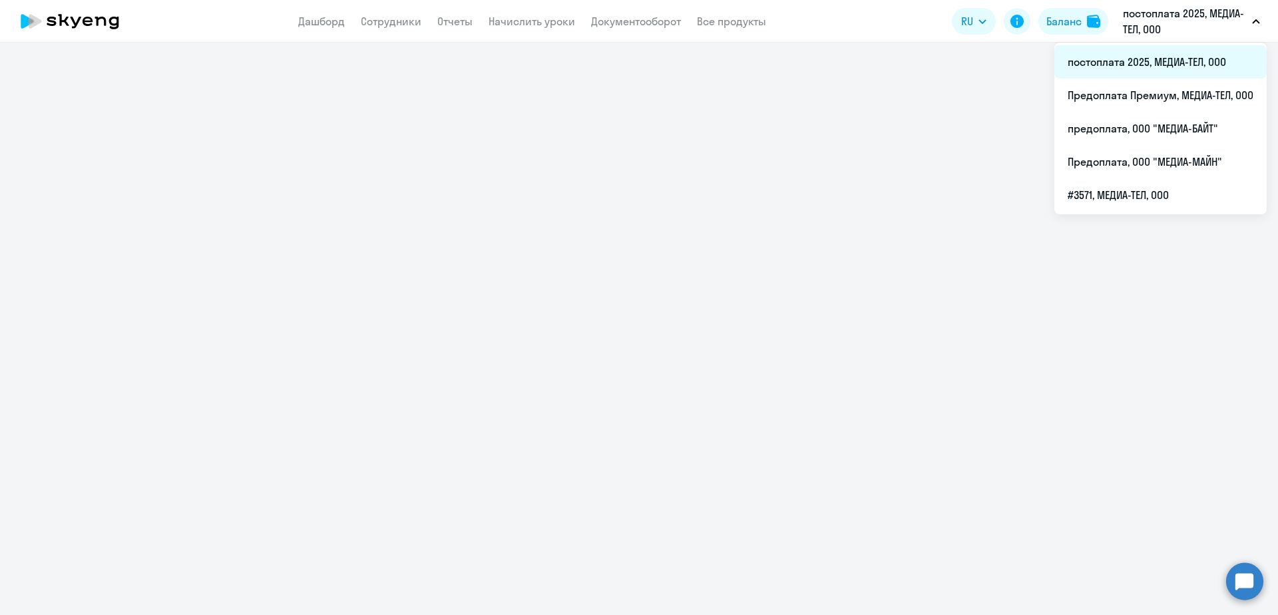
click at [1149, 53] on li "постоплата 2025, МЕДИА-ТЕЛ, ООО" at bounding box center [1161, 61] width 212 height 33
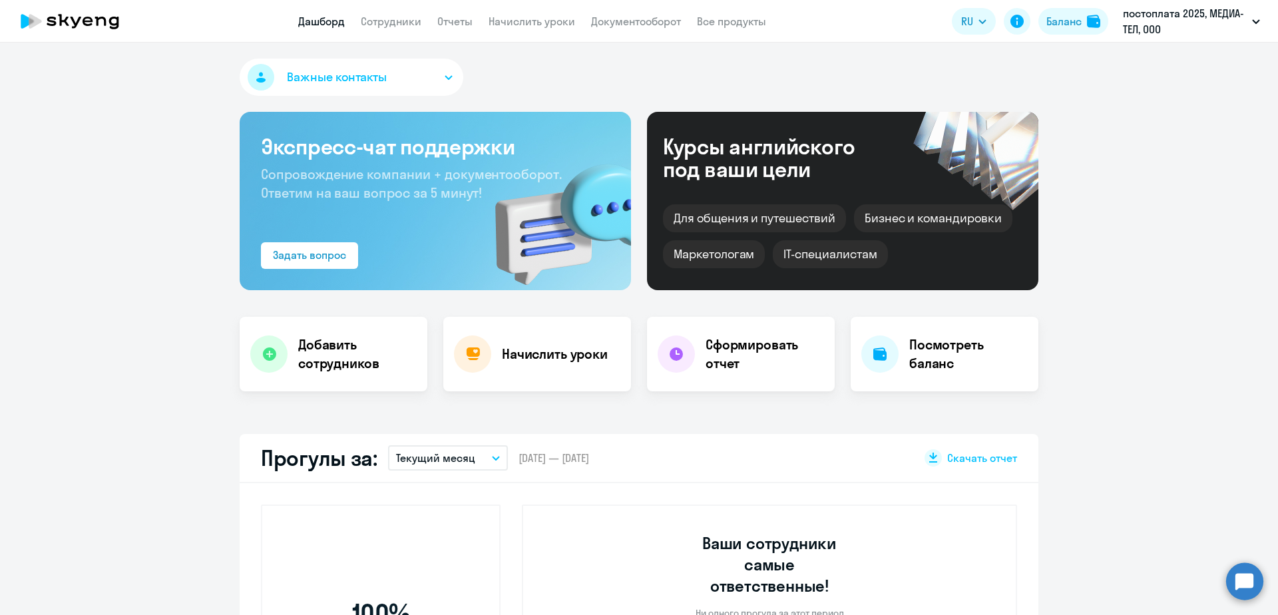
select select "30"
click at [384, 26] on link "Сотрудники" at bounding box center [391, 21] width 61 height 13
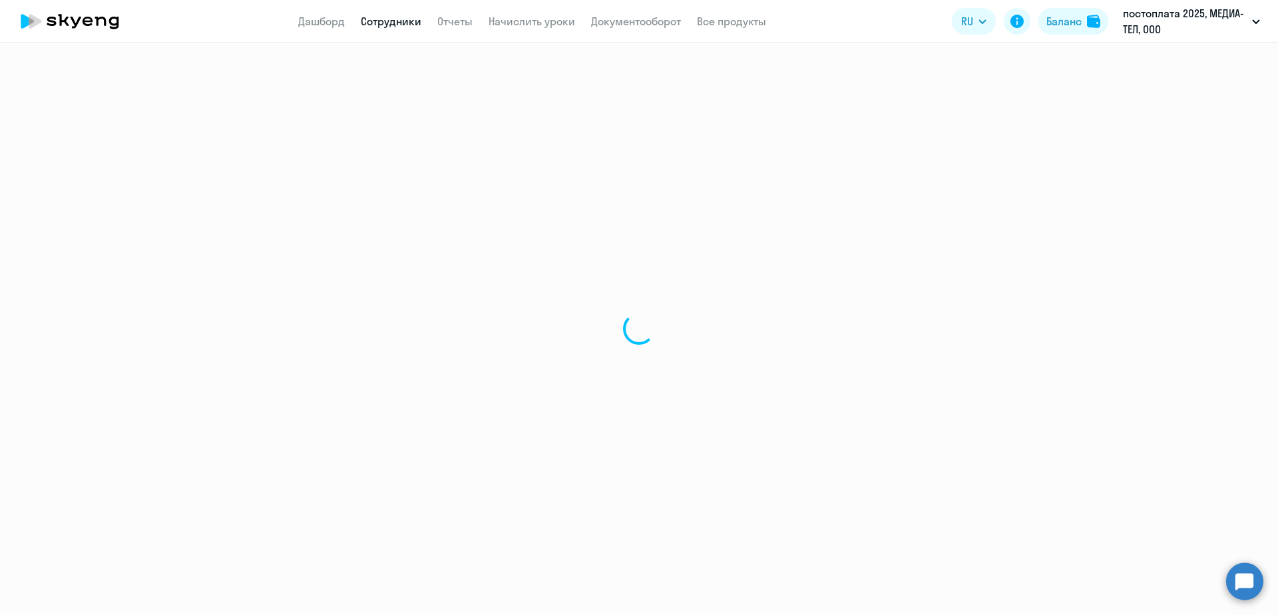
select select "30"
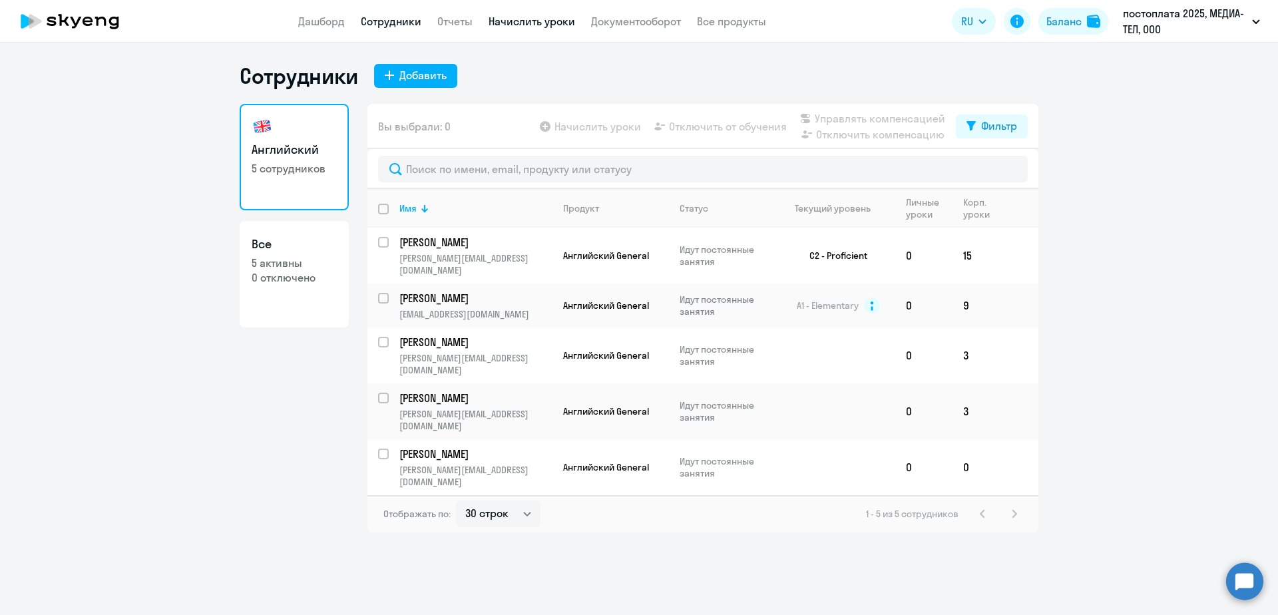
click at [558, 23] on link "Начислить уроки" at bounding box center [532, 21] width 87 height 13
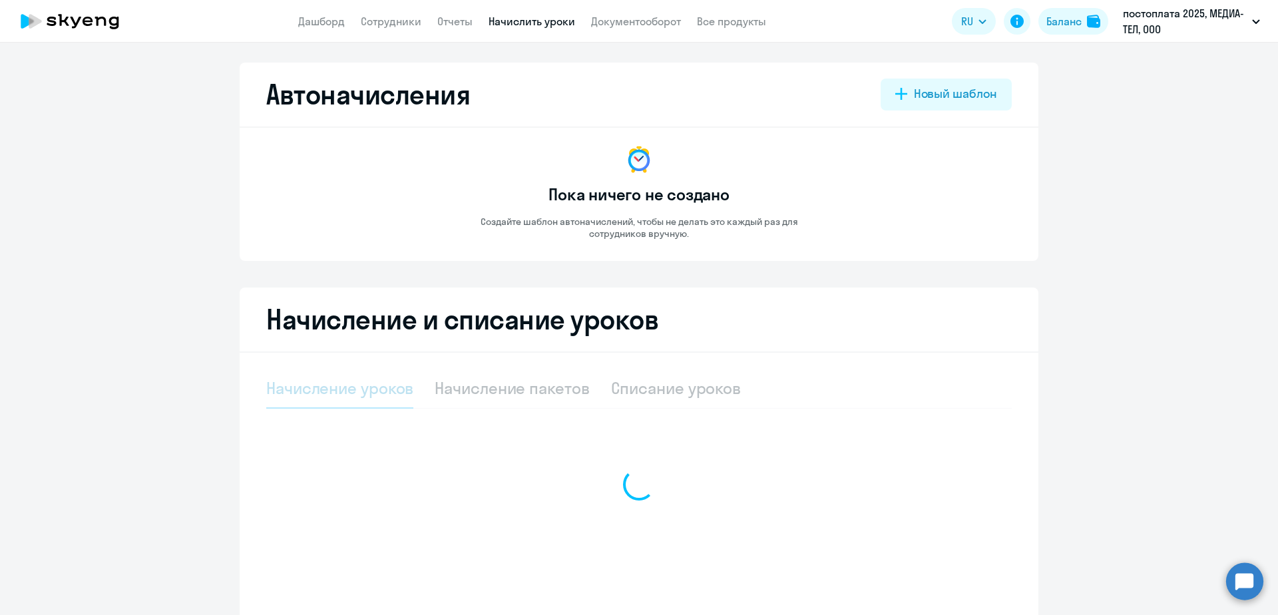
select select "10"
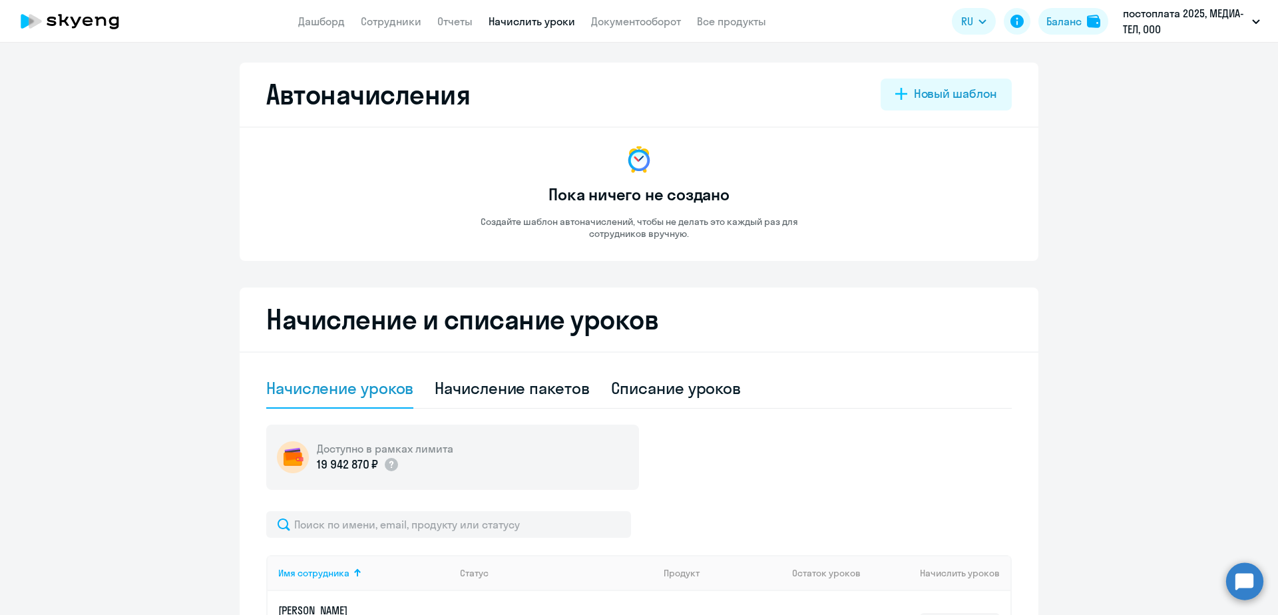
click at [529, 22] on link "Начислить уроки" at bounding box center [532, 21] width 87 height 13
click at [539, 392] on div "Начисление пакетов" at bounding box center [512, 387] width 154 height 21
select select "10"
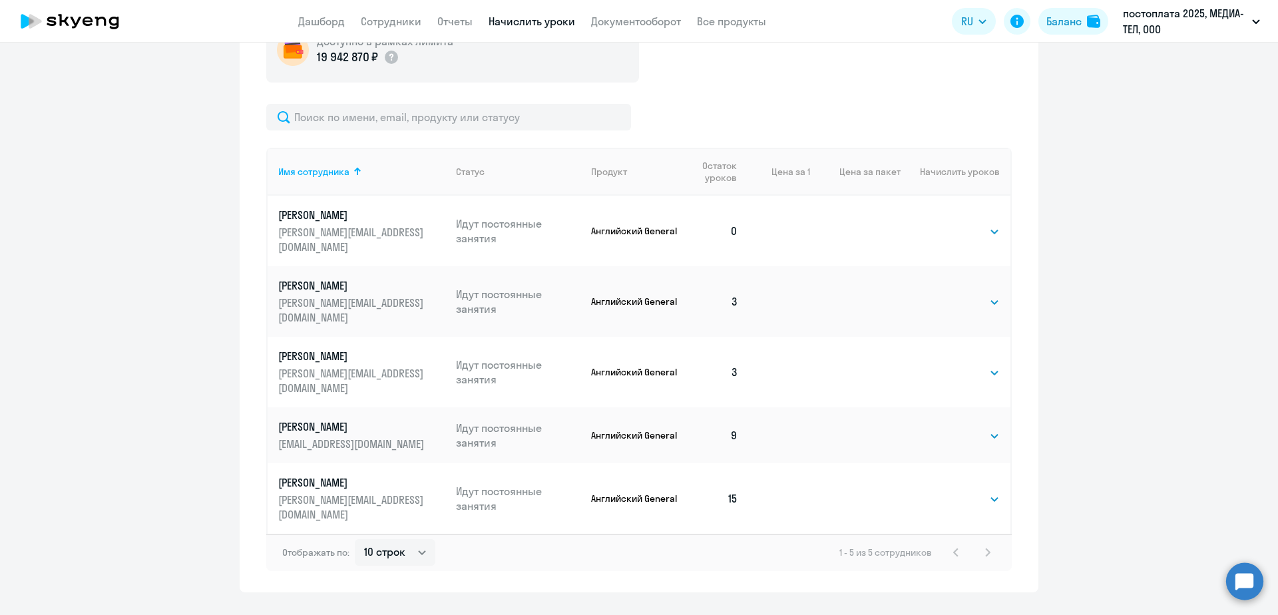
scroll to position [409, 0]
click at [990, 224] on select "Выбрать 4 8 16 32 64 96 128" at bounding box center [973, 230] width 55 height 16
select select "16"
click at [946, 222] on select "Выбрать 4 8 16 32 64 96 128" at bounding box center [973, 230] width 55 height 16
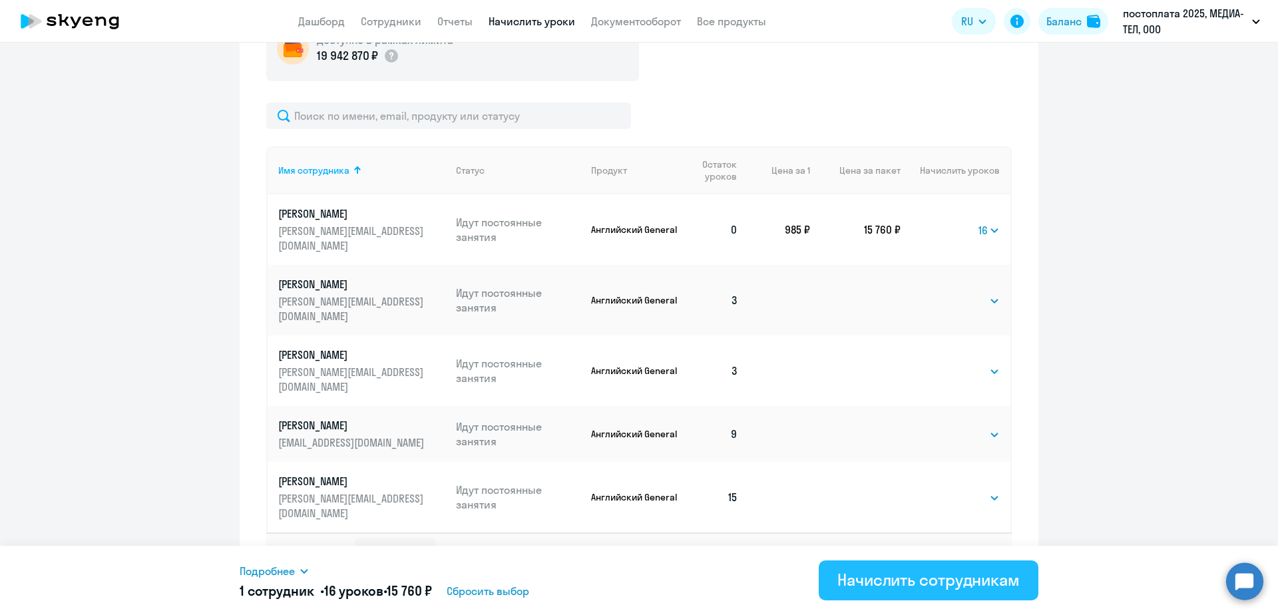
click at [901, 585] on div "Начислить сотрудникам" at bounding box center [929, 579] width 182 height 21
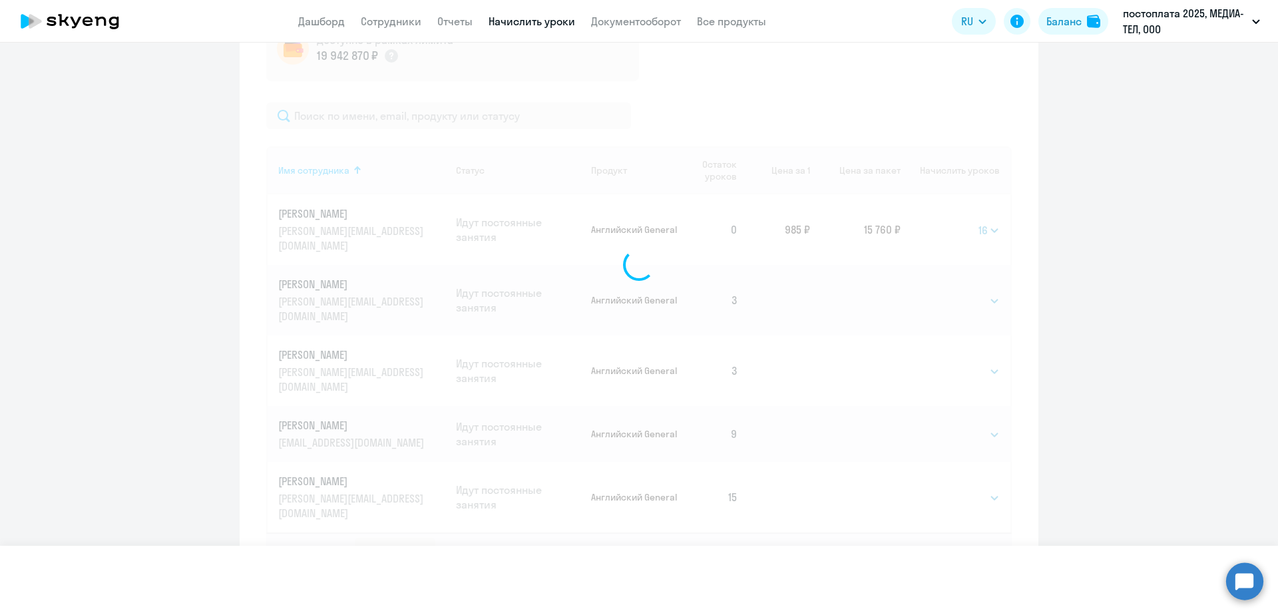
select select
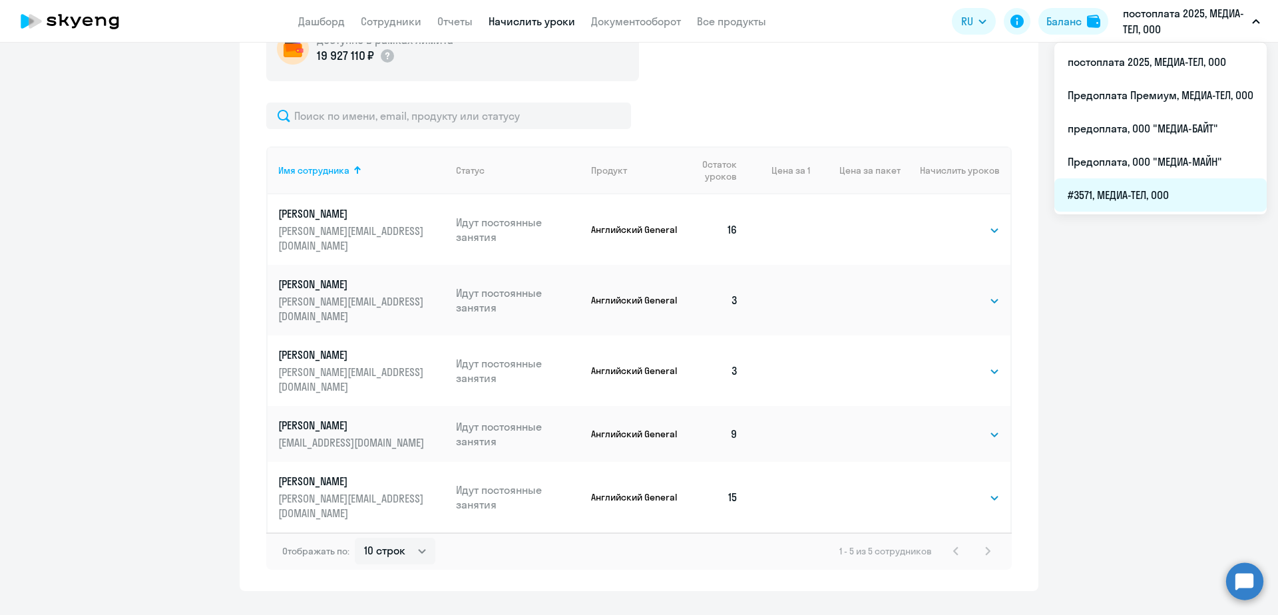
click at [1130, 191] on li "#3571, МЕДИА-ТЕЛ, ООО" at bounding box center [1161, 194] width 212 height 33
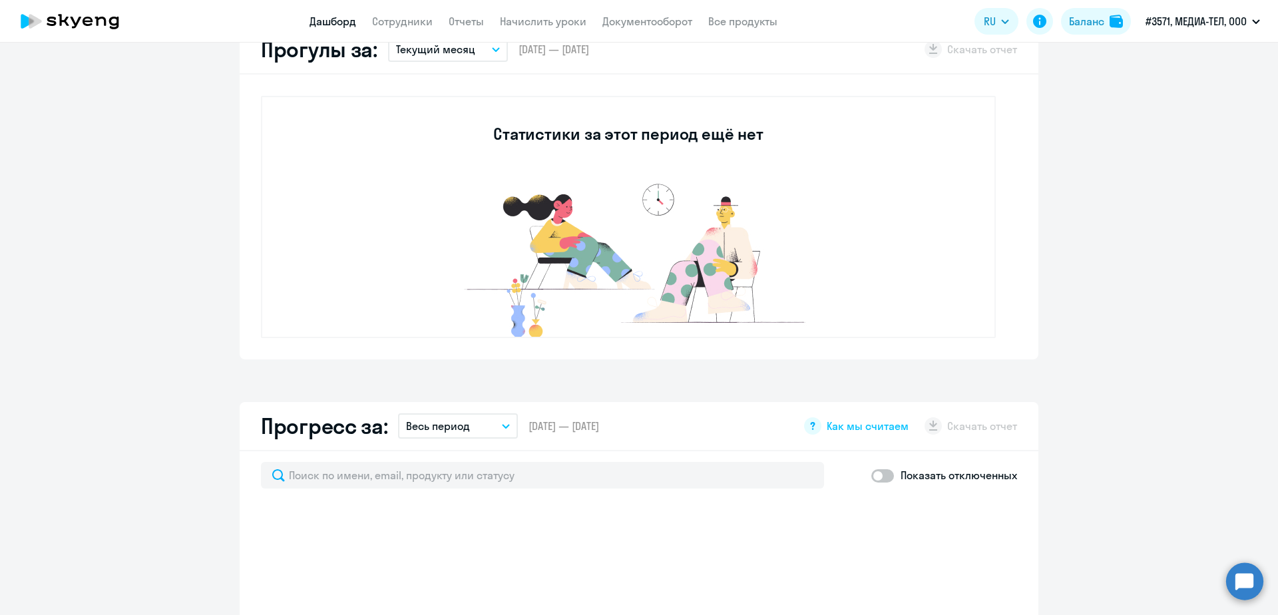
select select "30"
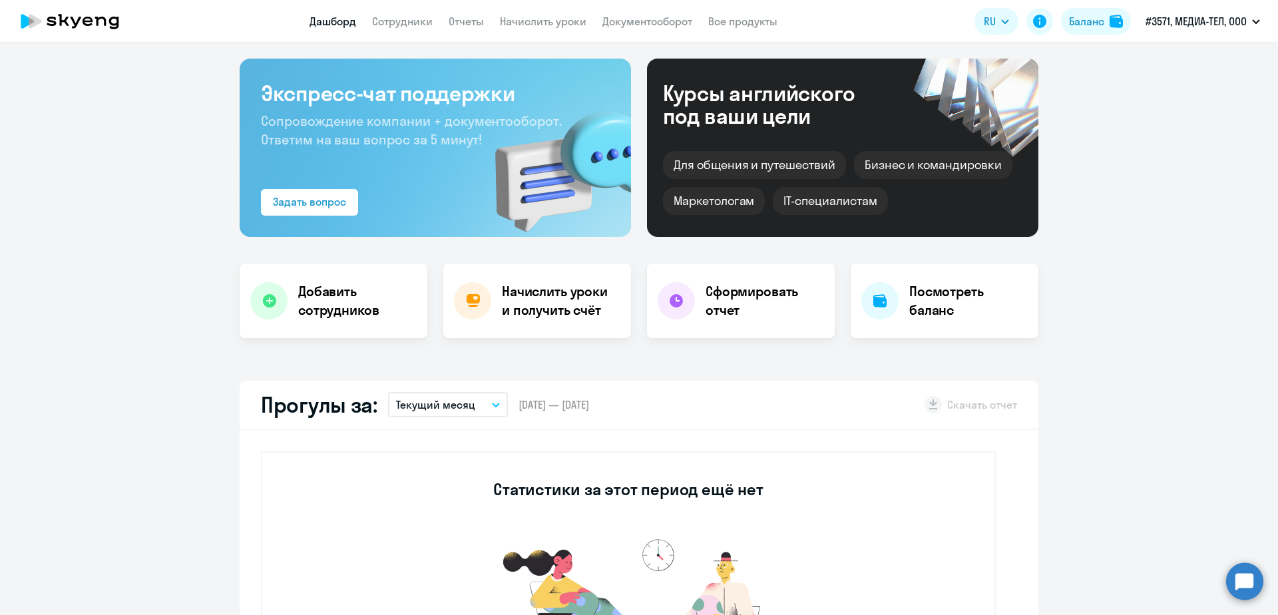
scroll to position [53, 0]
drag, startPoint x: 1005, startPoint y: 255, endPoint x: 441, endPoint y: 250, distance: 564.7
click at [394, 19] on link "Сотрудники" at bounding box center [402, 21] width 61 height 13
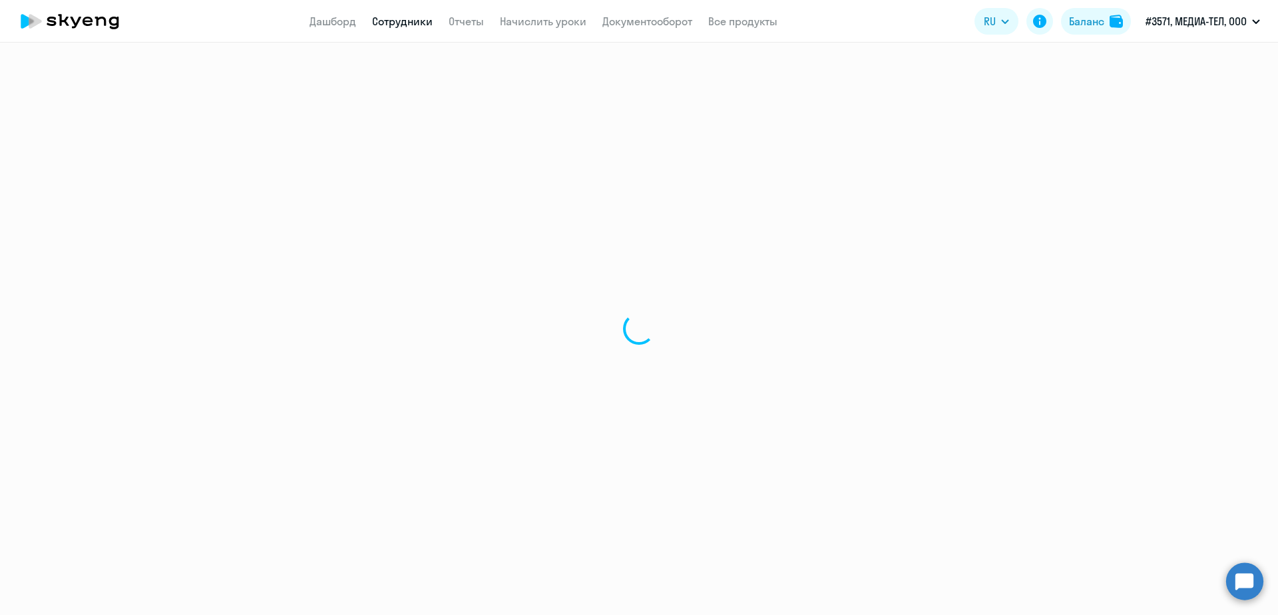
select select "30"
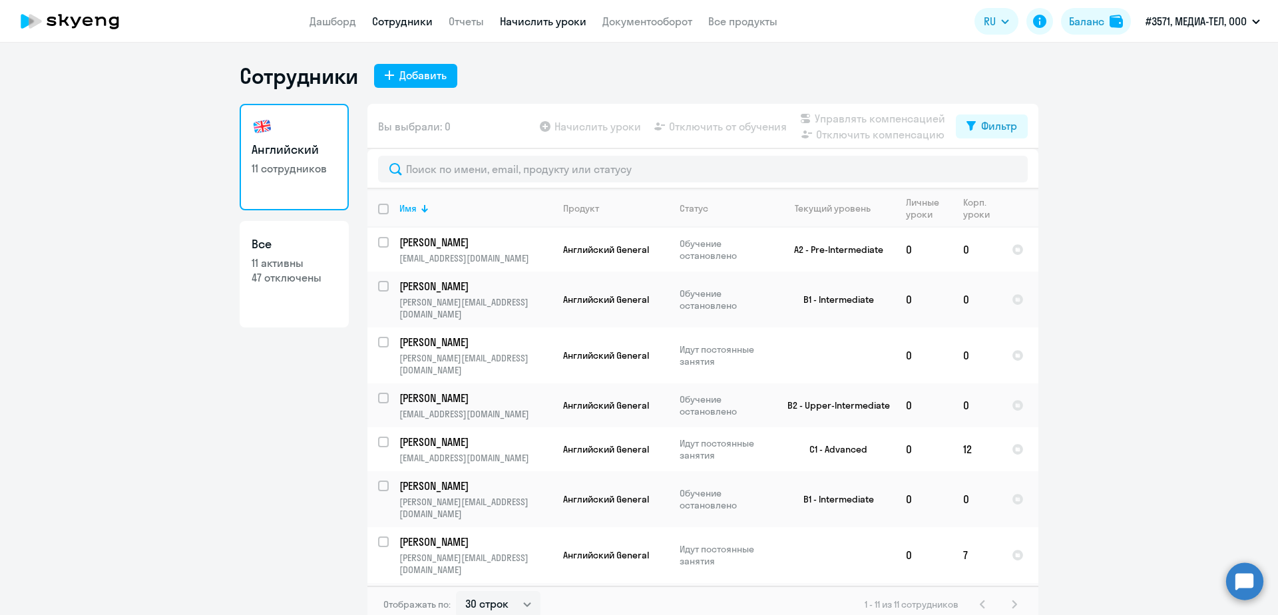
click at [525, 25] on link "Начислить уроки" at bounding box center [543, 21] width 87 height 13
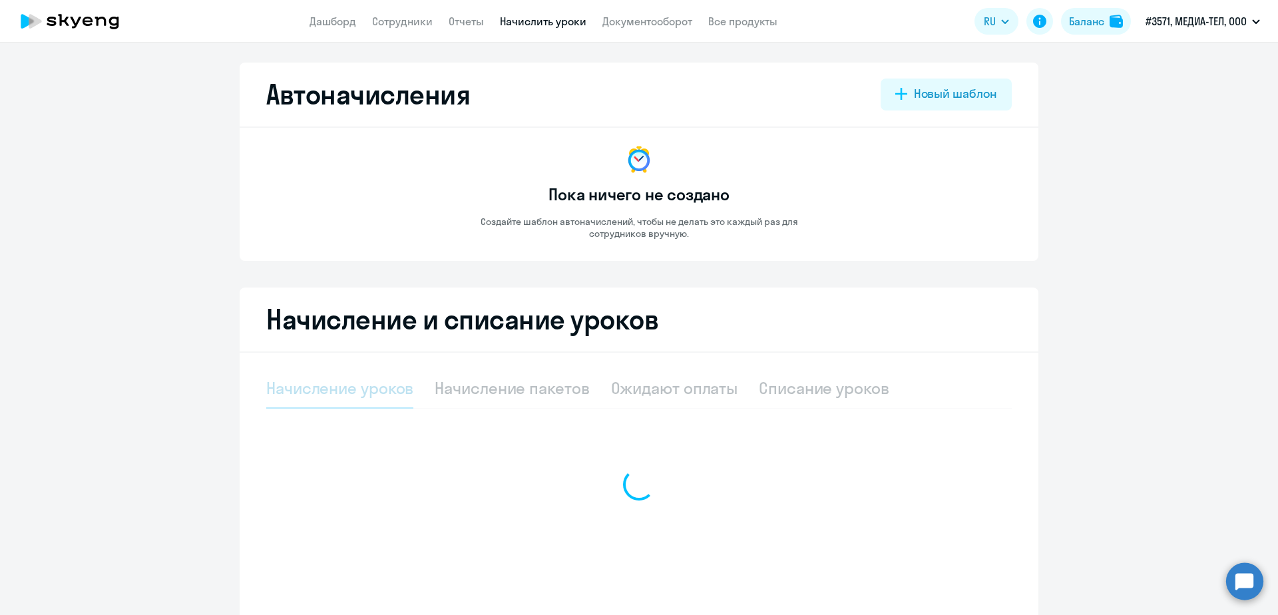
select select "10"
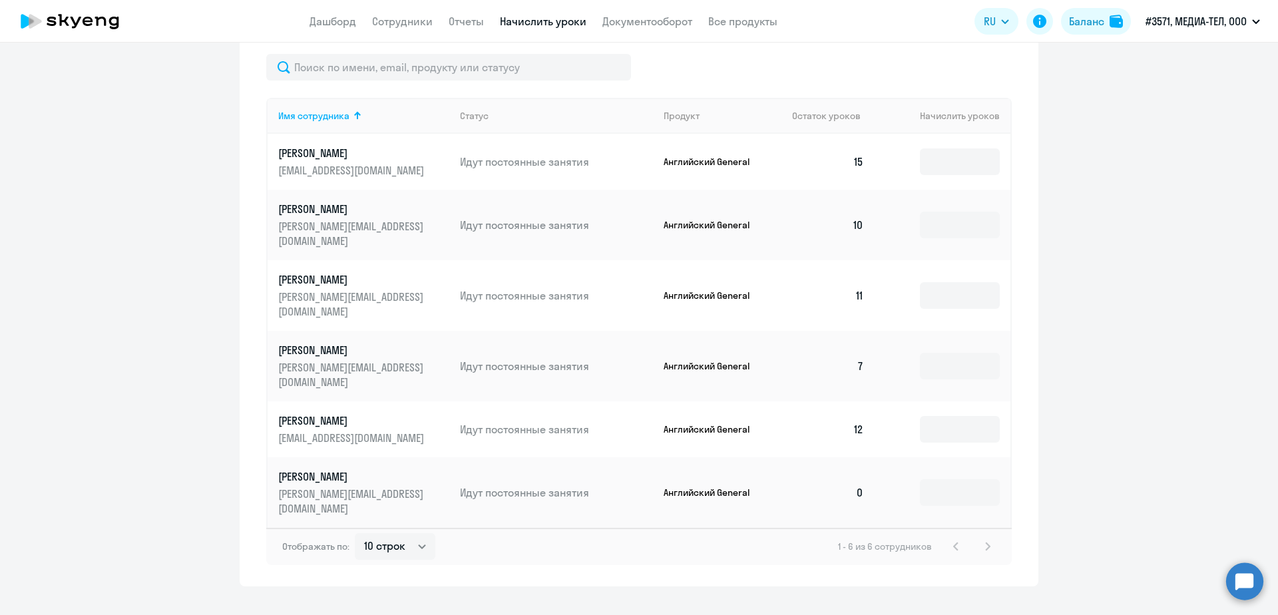
scroll to position [445, 0]
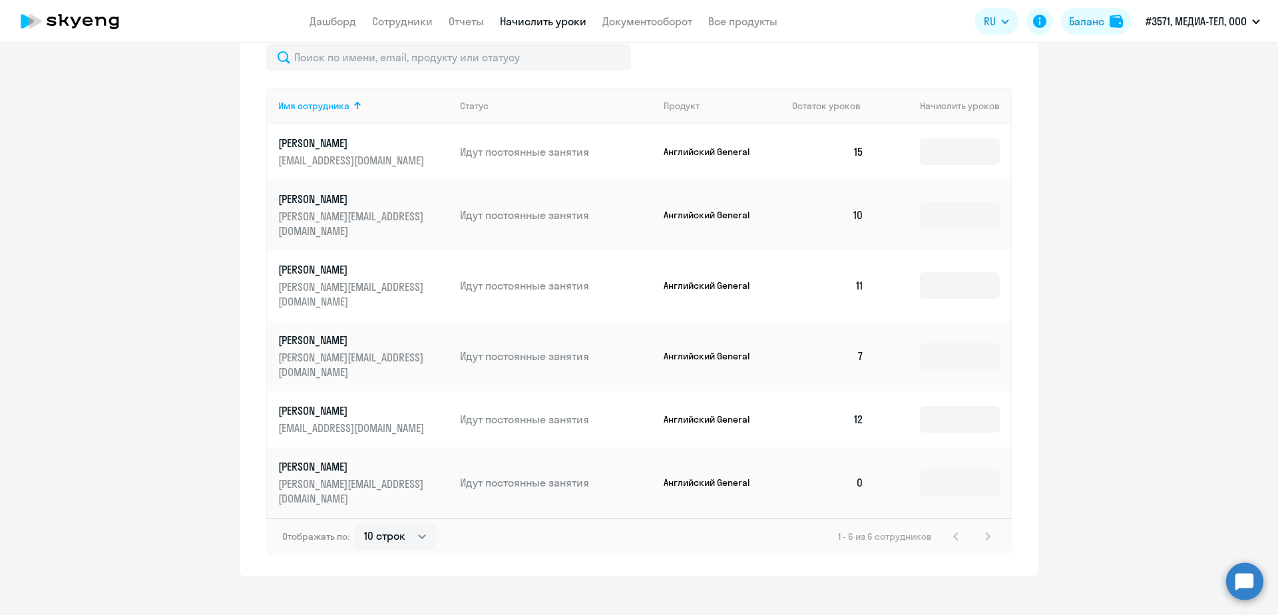
click at [1164, 341] on ng-component "Автоначисления Новый шаблон Пока ничего не создано Создайте шаблон автоначислен…" at bounding box center [639, 97] width 1278 height 959
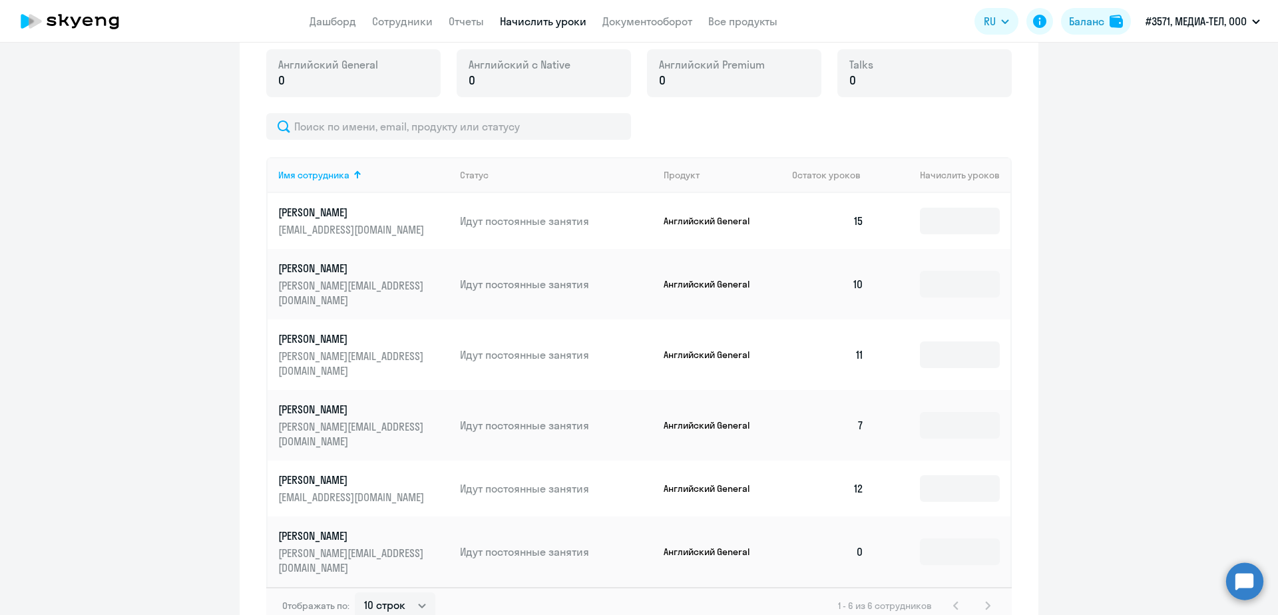
scroll to position [378, 0]
